Goal: Task Accomplishment & Management: Manage account settings

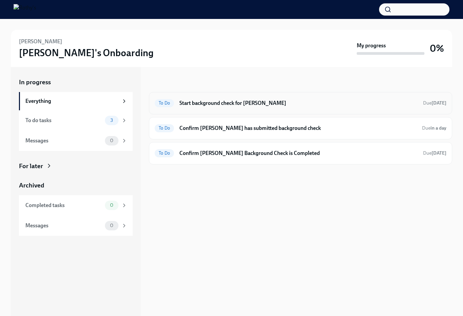
click at [288, 104] on h6 "Start background check for [PERSON_NAME]" at bounding box center [299, 103] width 239 height 7
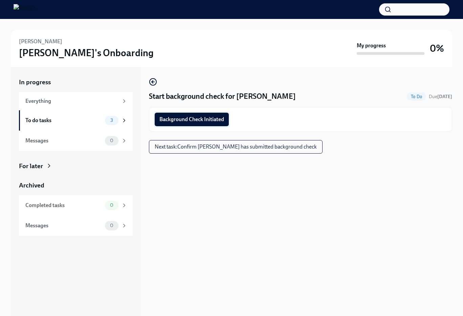
click at [221, 118] on span "Background Check Initiated" at bounding box center [192, 119] width 65 height 7
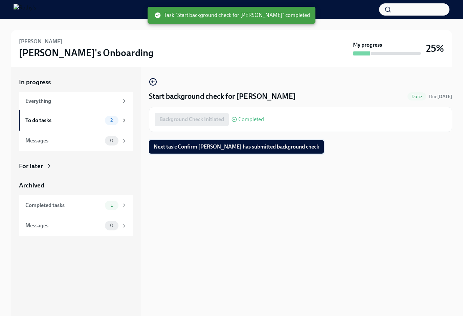
click at [258, 147] on span "Next task : Confirm [PERSON_NAME] has submitted background check" at bounding box center [237, 147] width 166 height 7
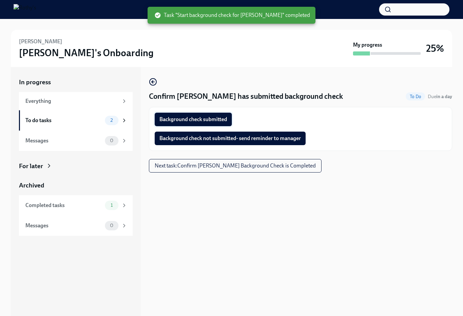
click at [204, 119] on span "Background check submitted" at bounding box center [194, 119] width 68 height 7
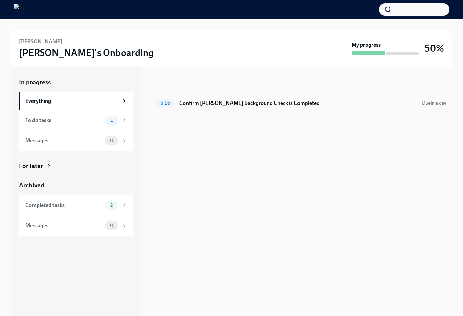
click at [275, 108] on div "To Do Confirm [PERSON_NAME] Background Check is Completed Due in a day" at bounding box center [301, 103] width 292 height 11
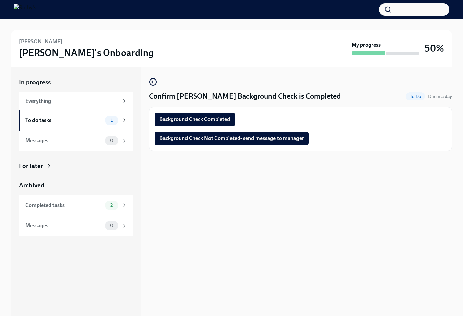
click at [210, 107] on div "Background Check Completed Background Check Not Completed- send message to mana…" at bounding box center [301, 129] width 304 height 44
click at [212, 118] on span "Background Check Completed" at bounding box center [195, 119] width 71 height 7
